Goal: Browse casually

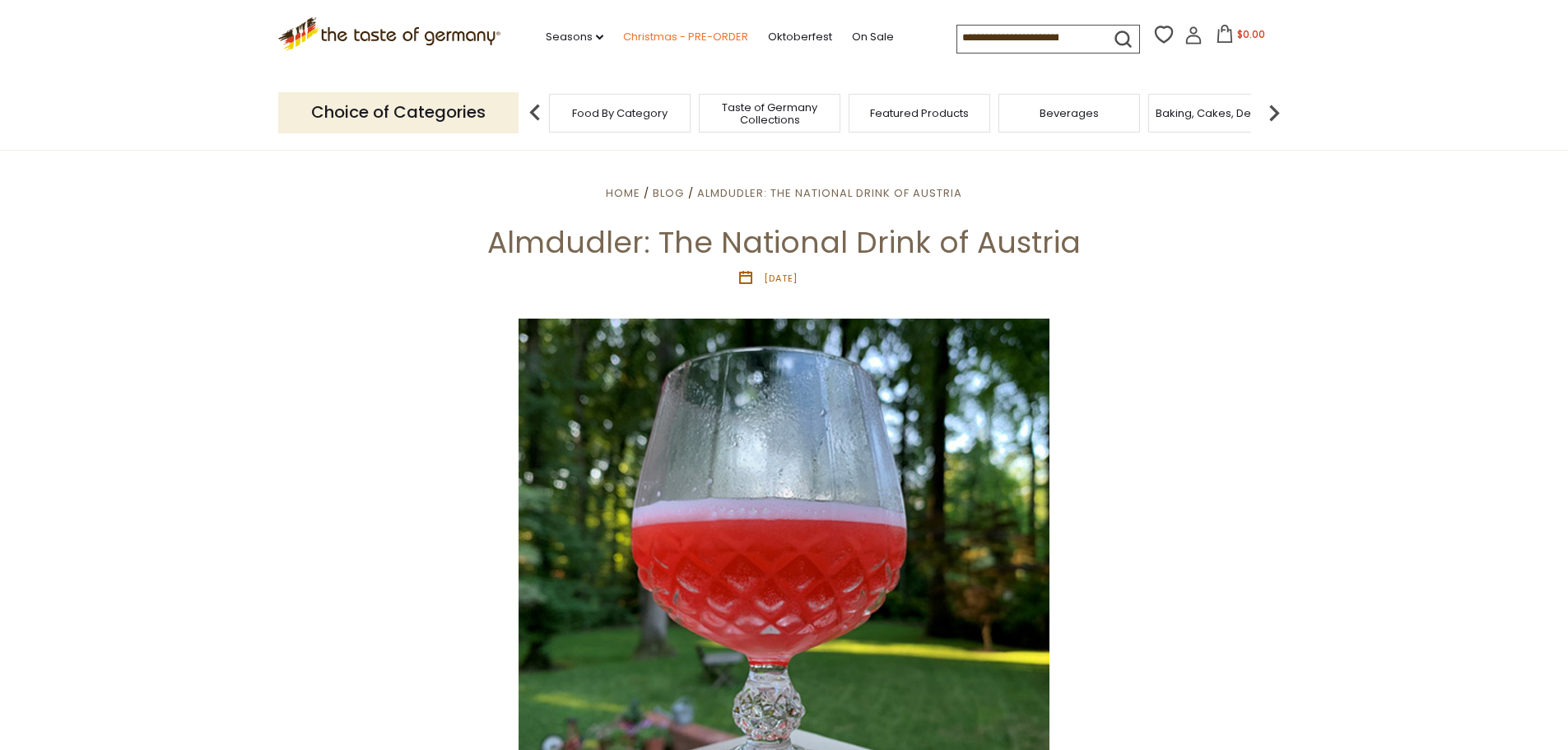
click at [722, 43] on link "Christmas - PRE-ORDER" at bounding box center [685, 37] width 125 height 18
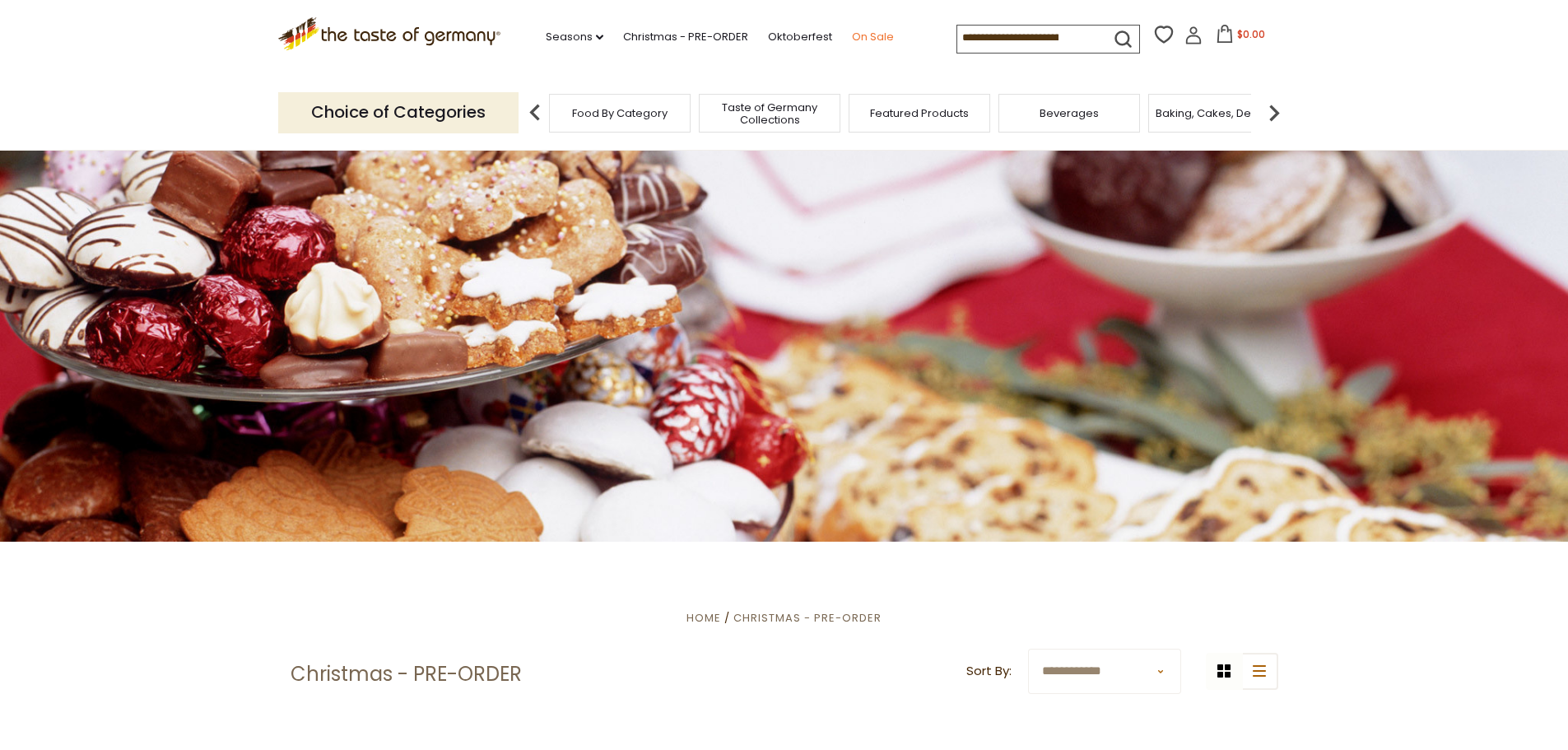
click at [859, 39] on link "On Sale" at bounding box center [873, 37] width 42 height 18
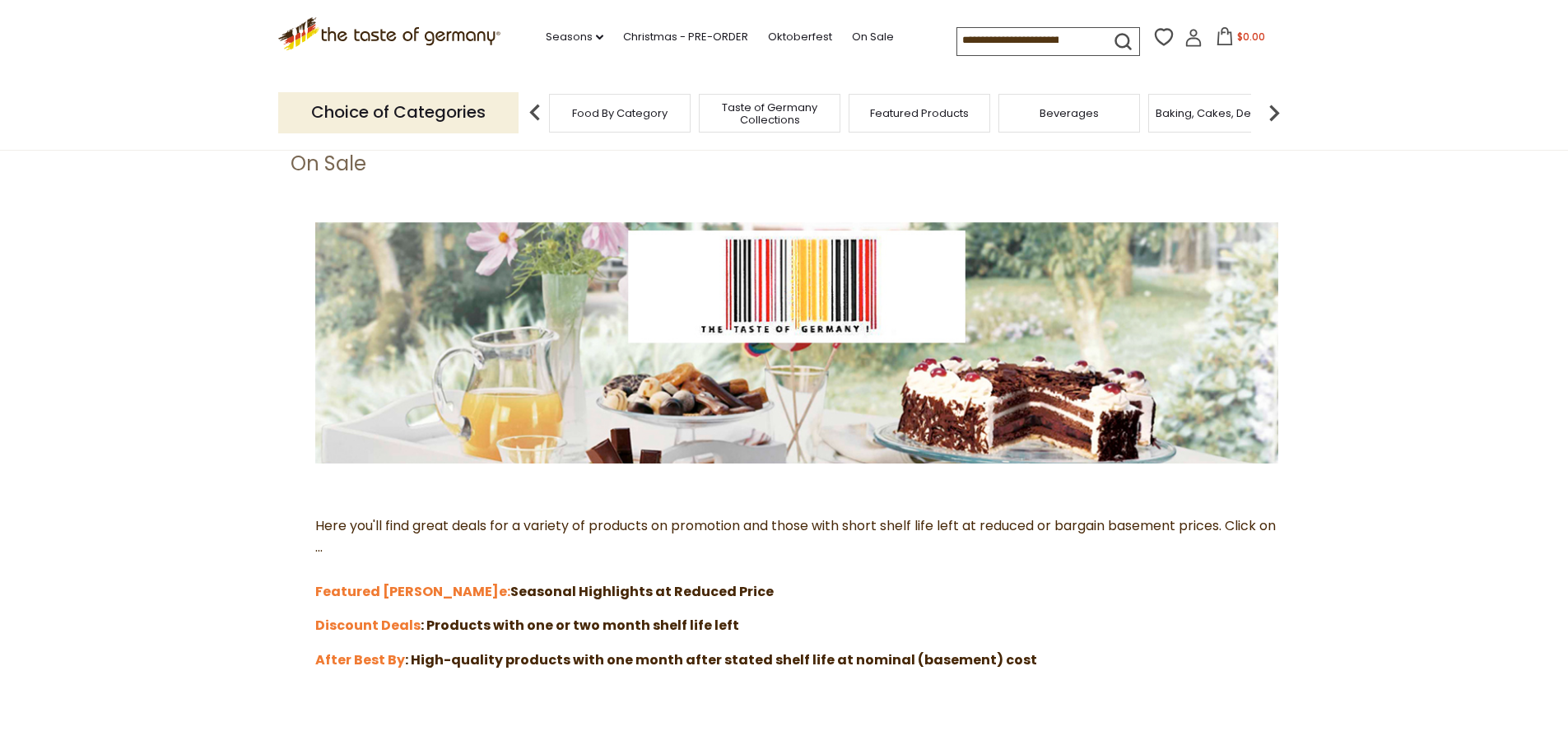
scroll to position [82, 0]
